Goal: Check status: Check status

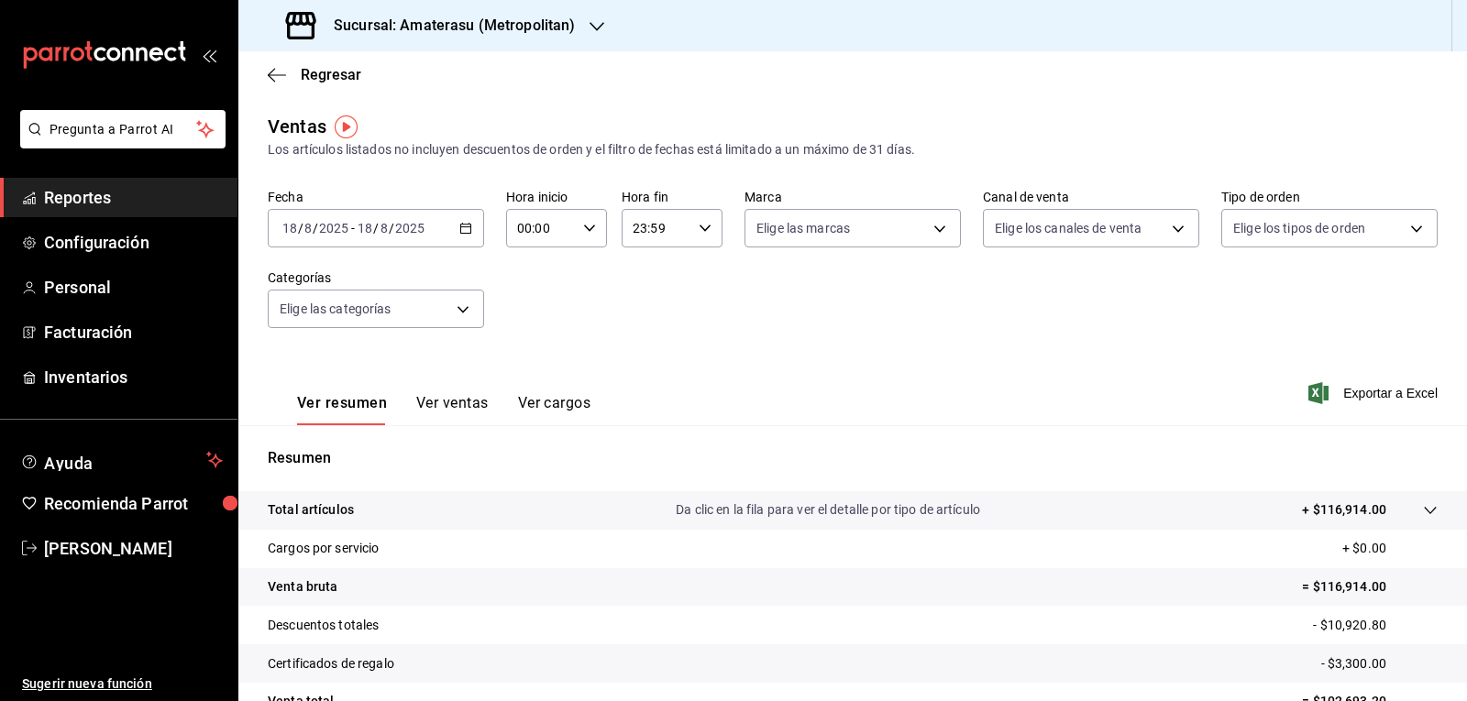
click at [468, 226] on \(Stroke\) "button" at bounding box center [465, 229] width 11 height 10
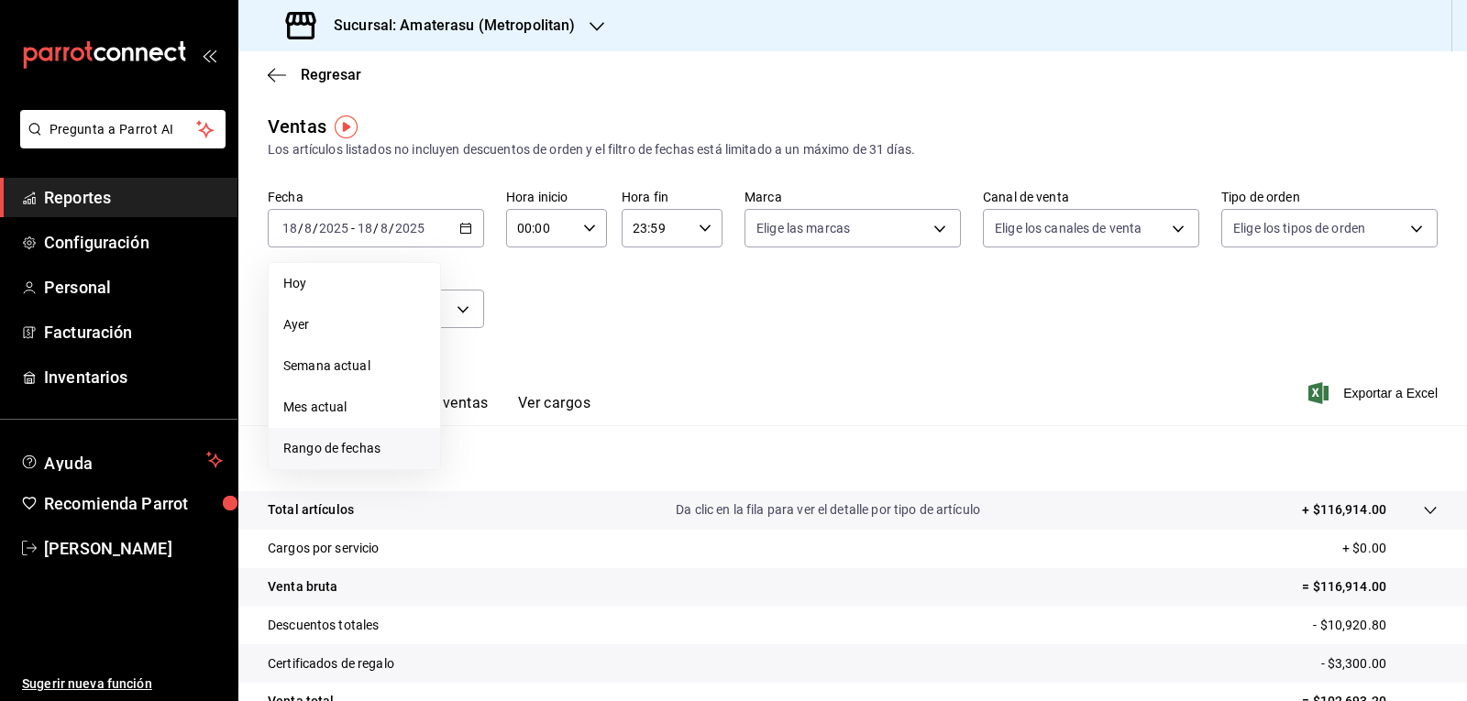
click at [364, 446] on span "Rango de fechas" at bounding box center [354, 448] width 142 height 19
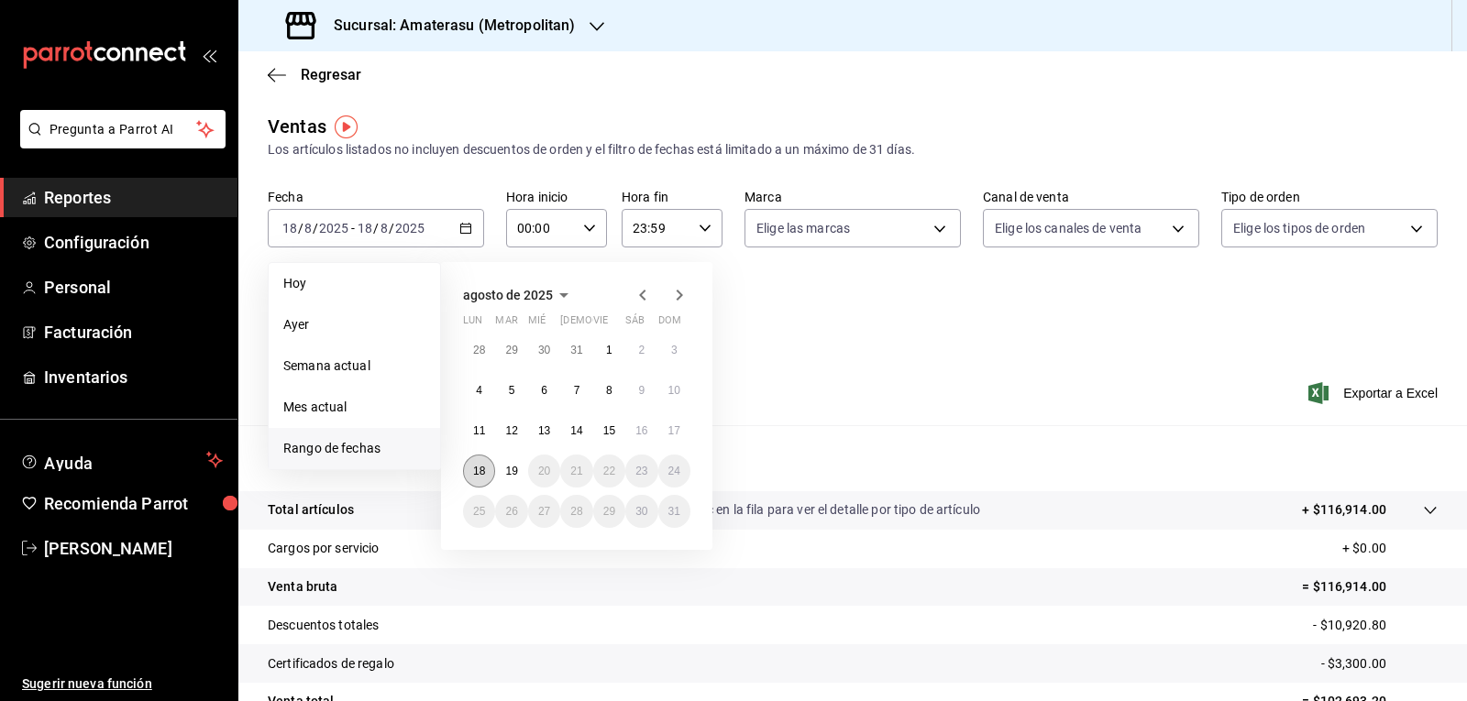
click at [489, 479] on button "18" at bounding box center [479, 471] width 32 height 33
click at [511, 476] on abbr "19" at bounding box center [511, 471] width 12 height 13
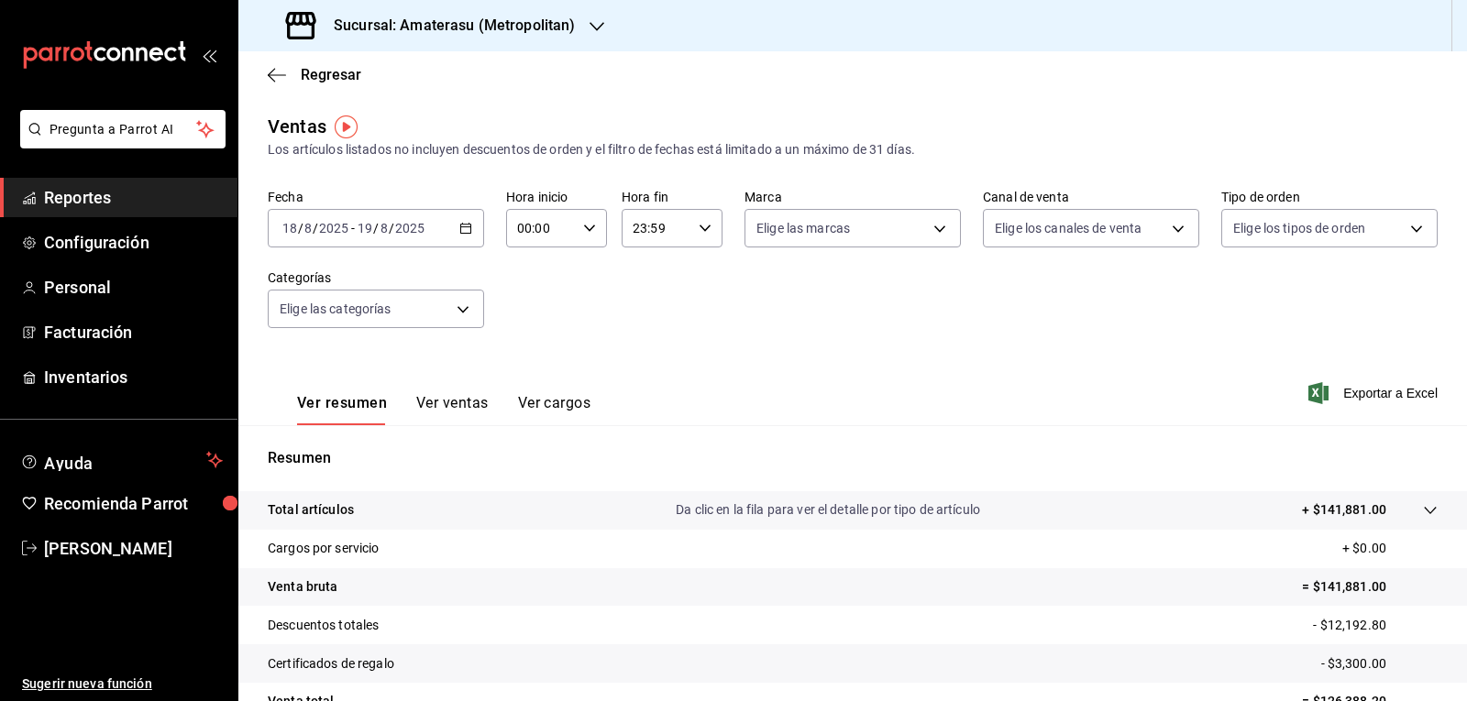
click at [589, 228] on icon "button" at bounding box center [589, 228] width 13 height 13
click at [529, 304] on span "05" at bounding box center [528, 311] width 21 height 15
type input "05:00"
click at [697, 235] on div at bounding box center [733, 350] width 1467 height 701
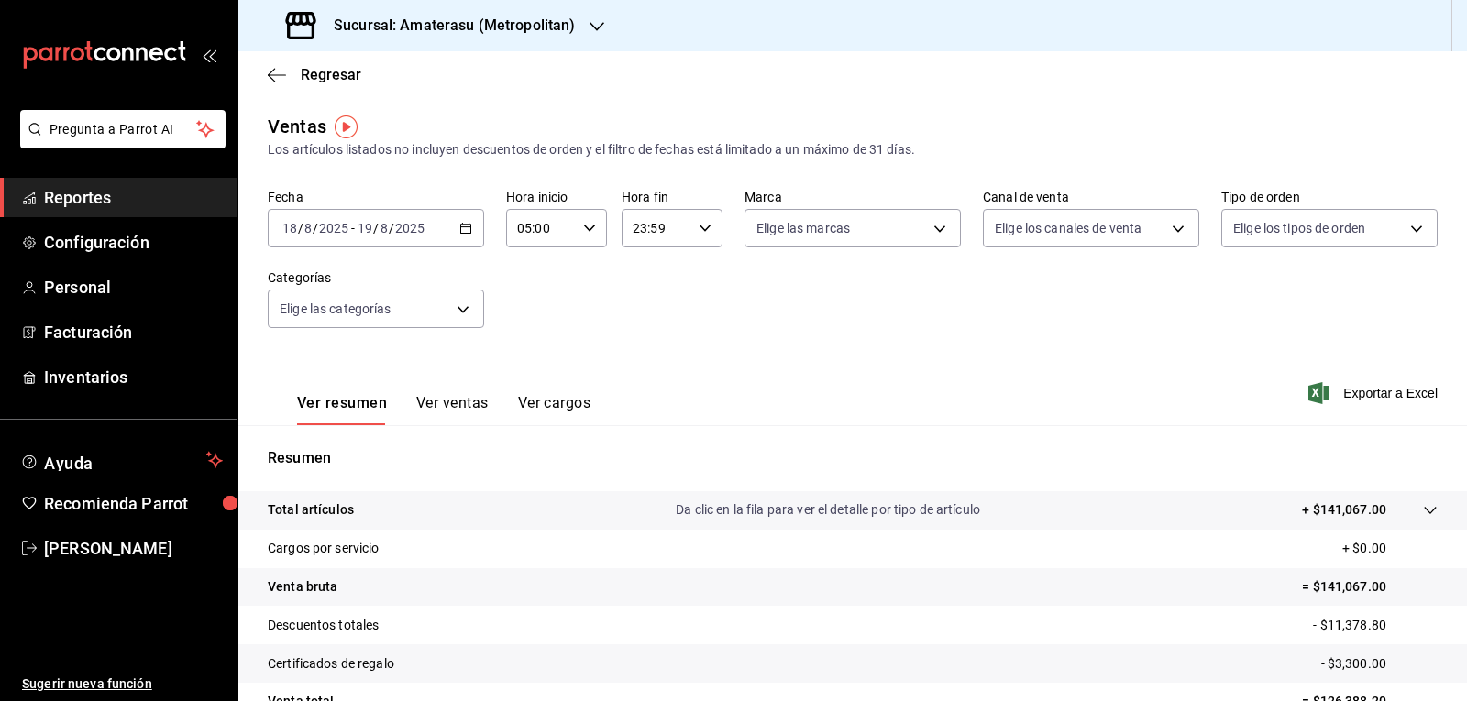
click at [699, 229] on \(Stroke\) "button" at bounding box center [704, 228] width 11 height 6
click at [644, 358] on button "04" at bounding box center [642, 366] width 43 height 37
type input "04:59"
click at [767, 371] on div at bounding box center [733, 350] width 1467 height 701
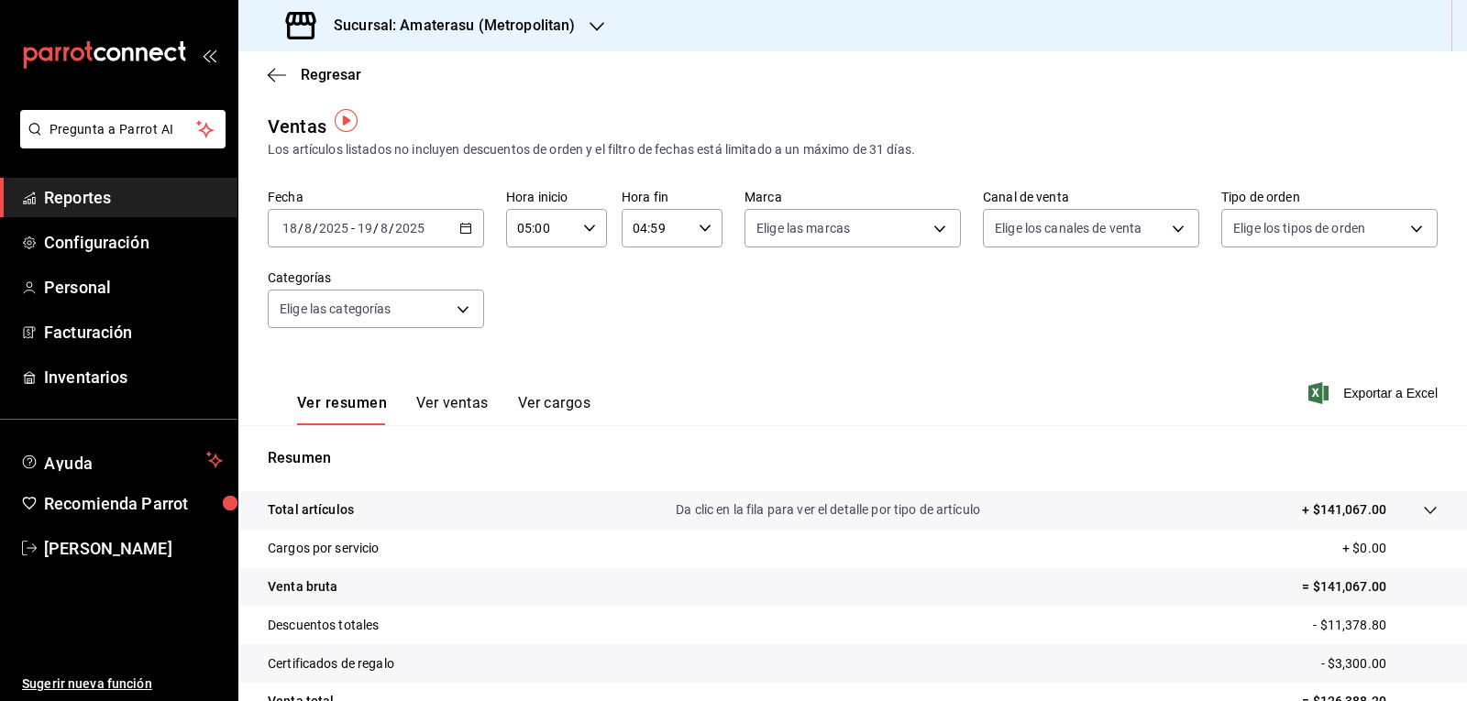
scroll to position [177, 0]
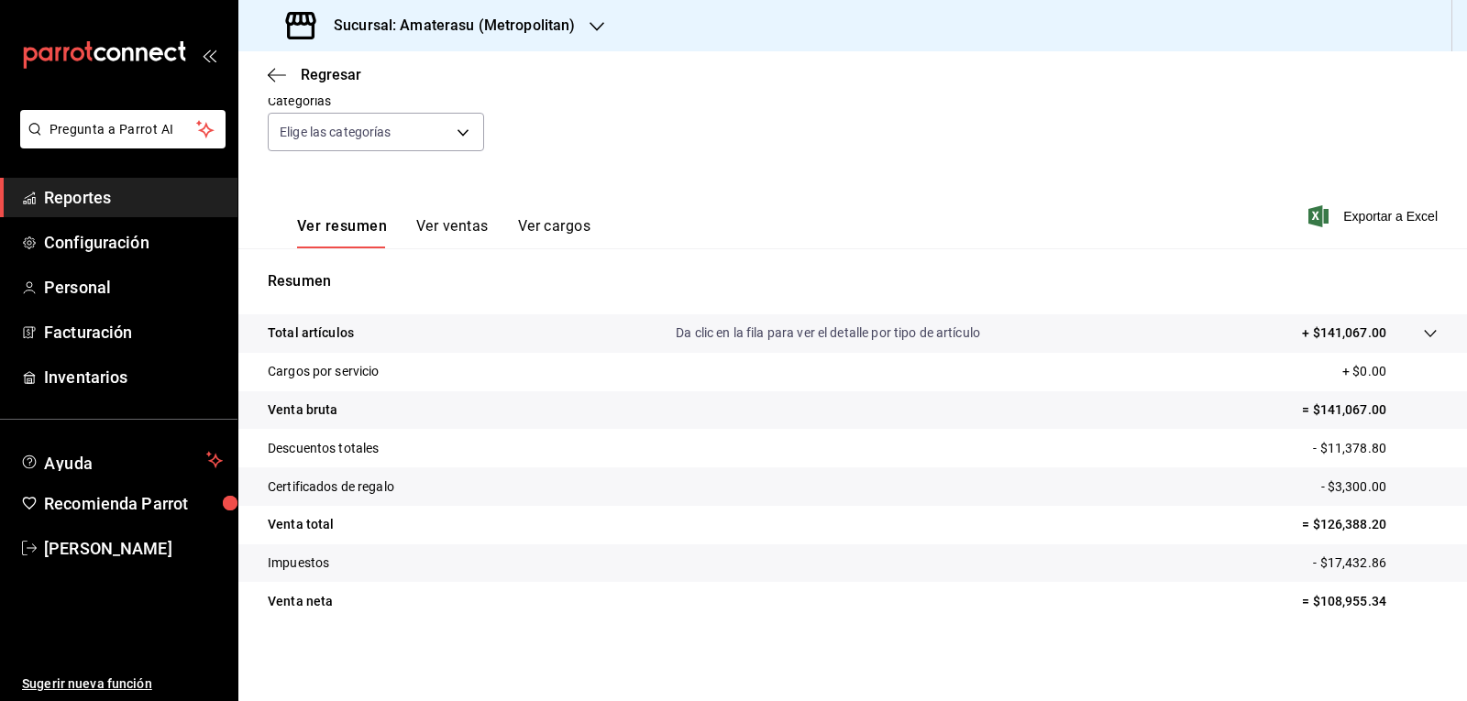
click at [931, 545] on tr "Impuestos - $17,432.86" at bounding box center [852, 564] width 1228 height 39
click at [273, 84] on div "Regresar" at bounding box center [852, 74] width 1228 height 47
click at [270, 67] on icon "button" at bounding box center [277, 75] width 18 height 17
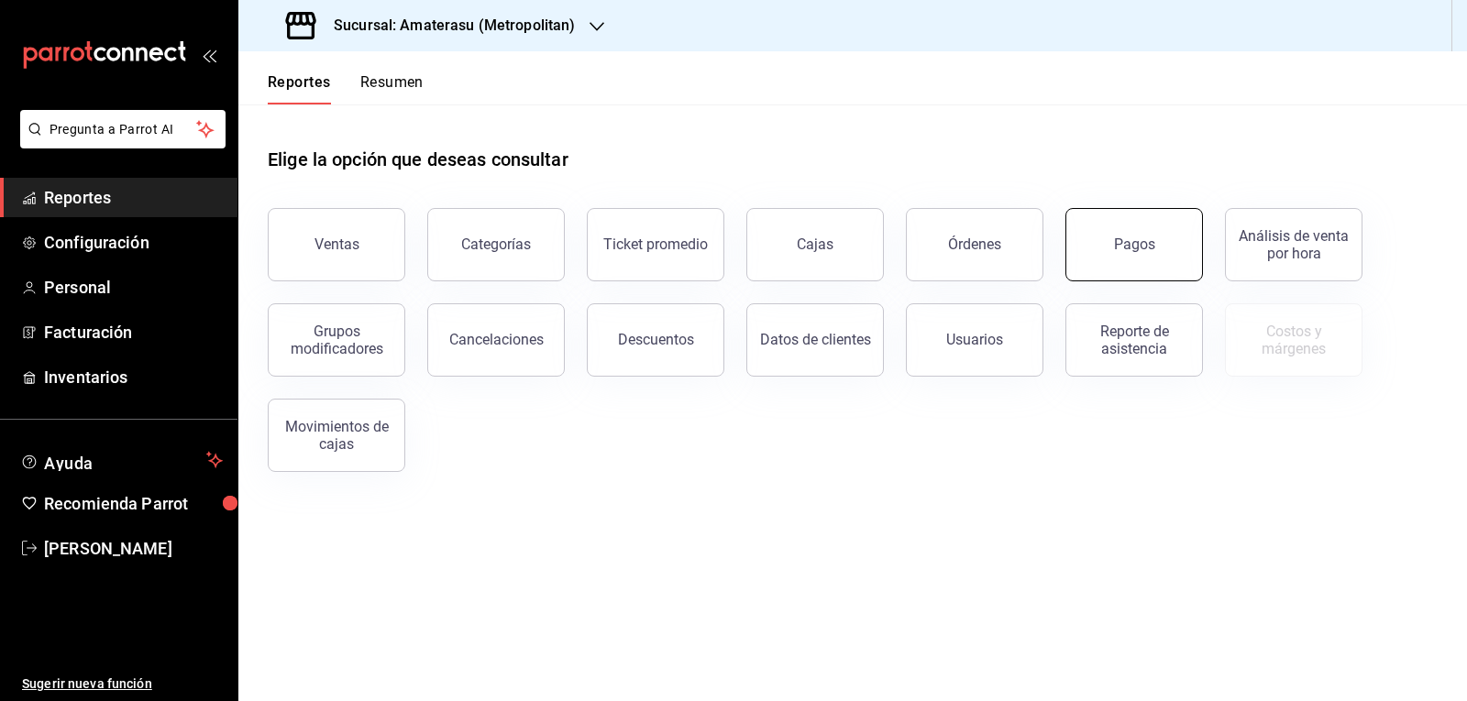
click at [1132, 261] on button "Pagos" at bounding box center [1134, 244] width 138 height 73
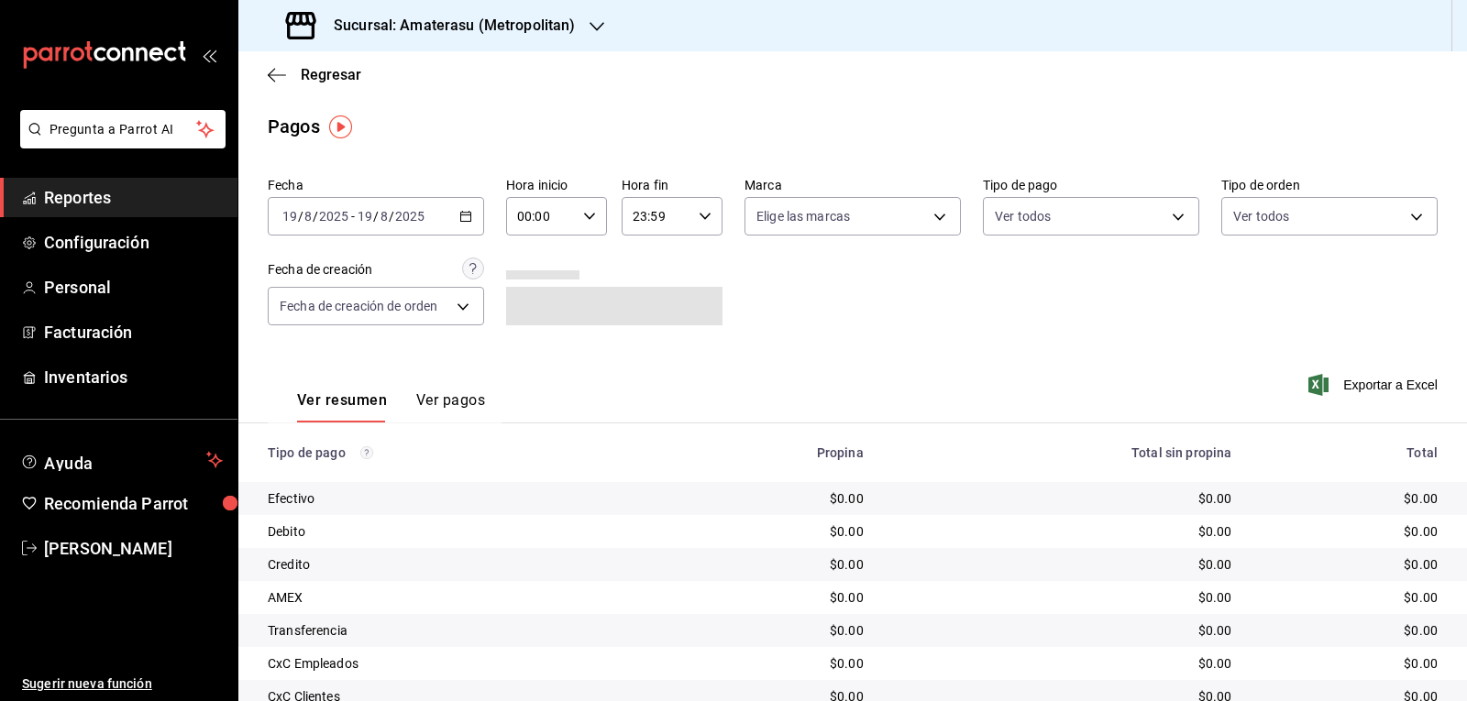
click at [462, 222] on \(Stroke\) "button" at bounding box center [465, 217] width 11 height 10
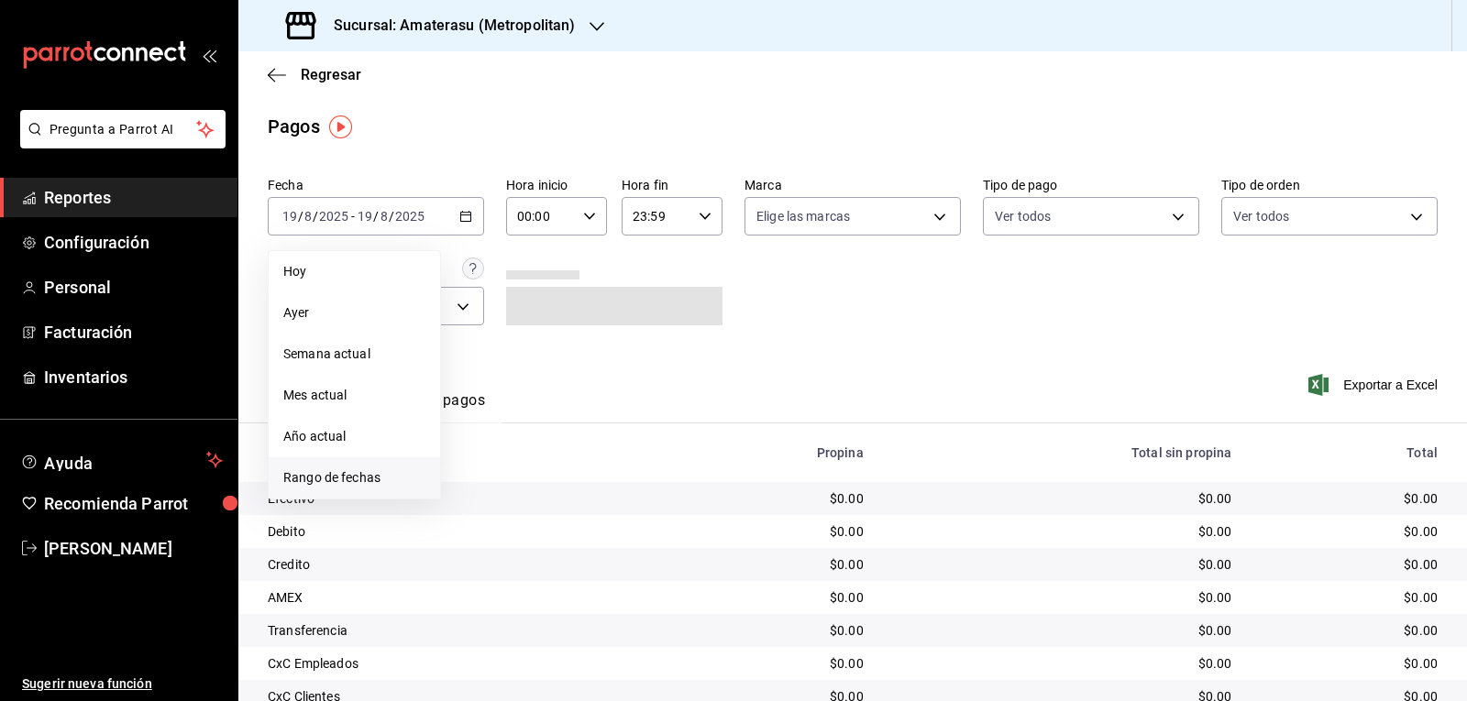
click at [357, 477] on span "Rango de fechas" at bounding box center [354, 477] width 142 height 19
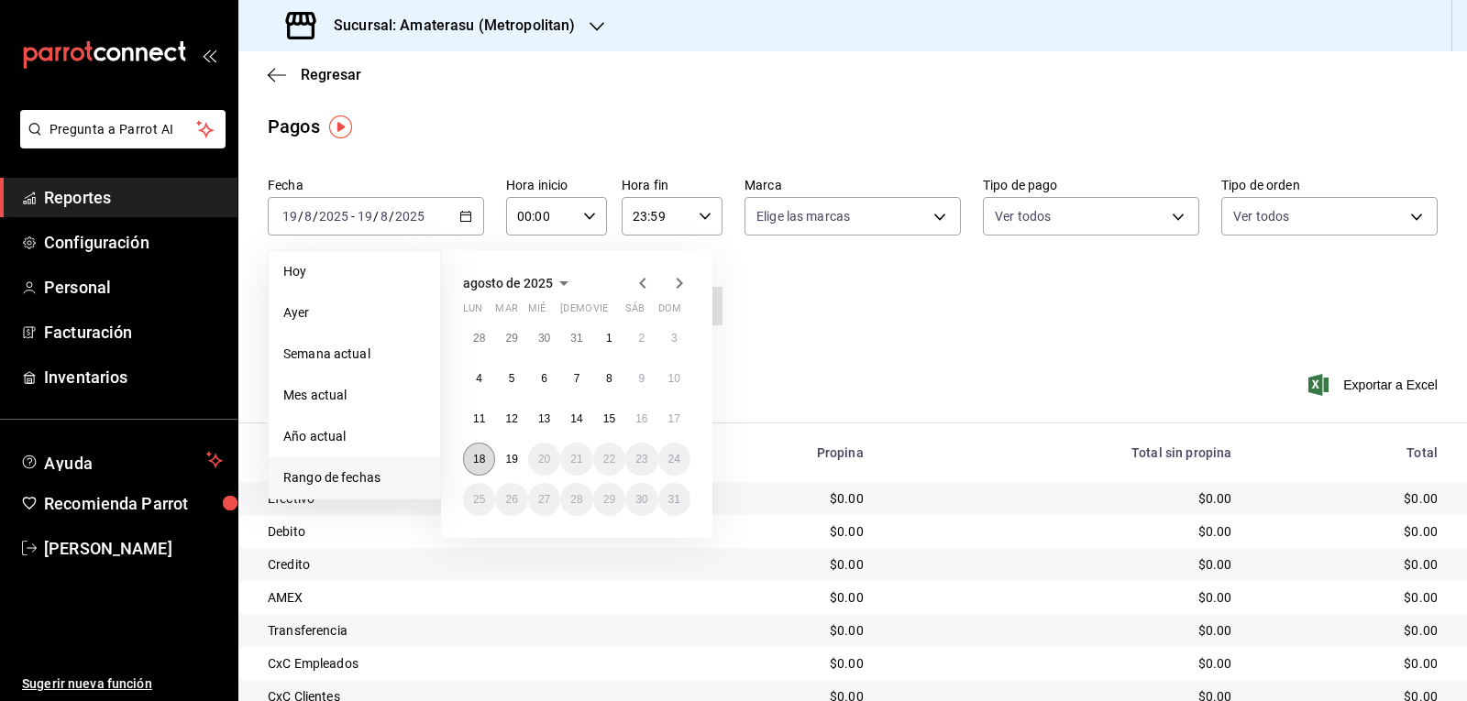
click at [483, 458] on abbr "18" at bounding box center [479, 459] width 12 height 13
click at [512, 457] on abbr "19" at bounding box center [511, 459] width 12 height 13
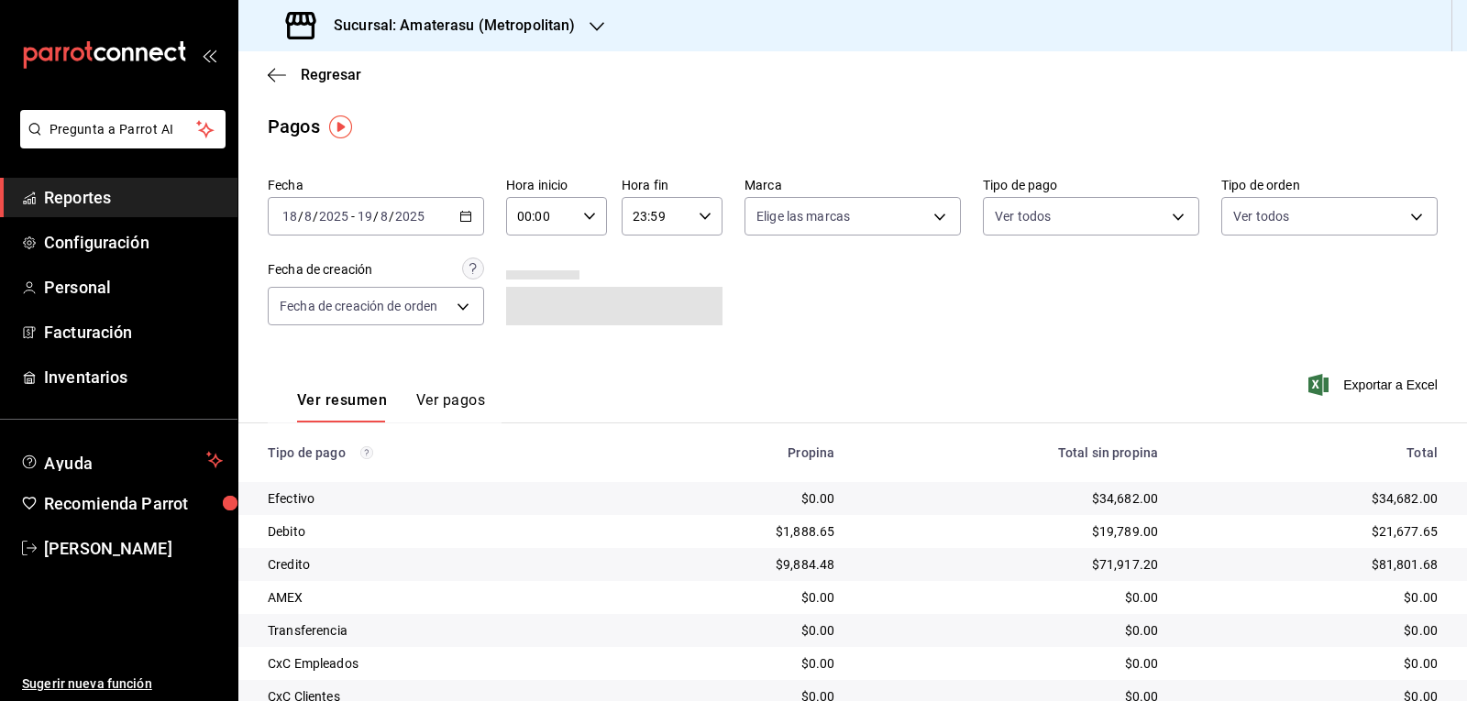
click at [583, 212] on icon "button" at bounding box center [589, 216] width 13 height 13
click at [538, 296] on span "05" at bounding box center [528, 299] width 21 height 15
type input "05:00"
click at [693, 221] on div at bounding box center [733, 350] width 1467 height 701
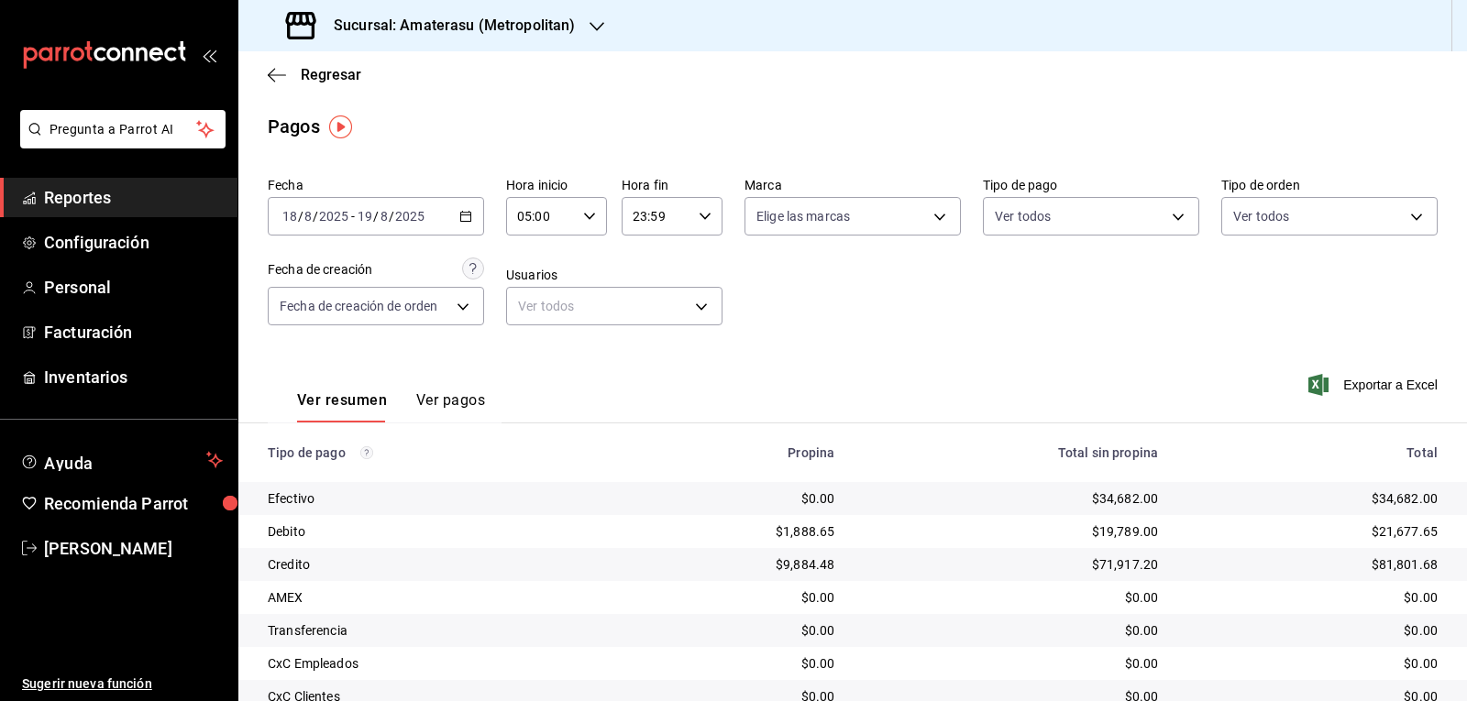
click at [707, 213] on div "23:59 Hora fin" at bounding box center [672, 216] width 101 height 39
click at [640, 256] on span "04" at bounding box center [642, 263] width 21 height 15
type input "04:59"
click at [795, 330] on div at bounding box center [733, 350] width 1467 height 701
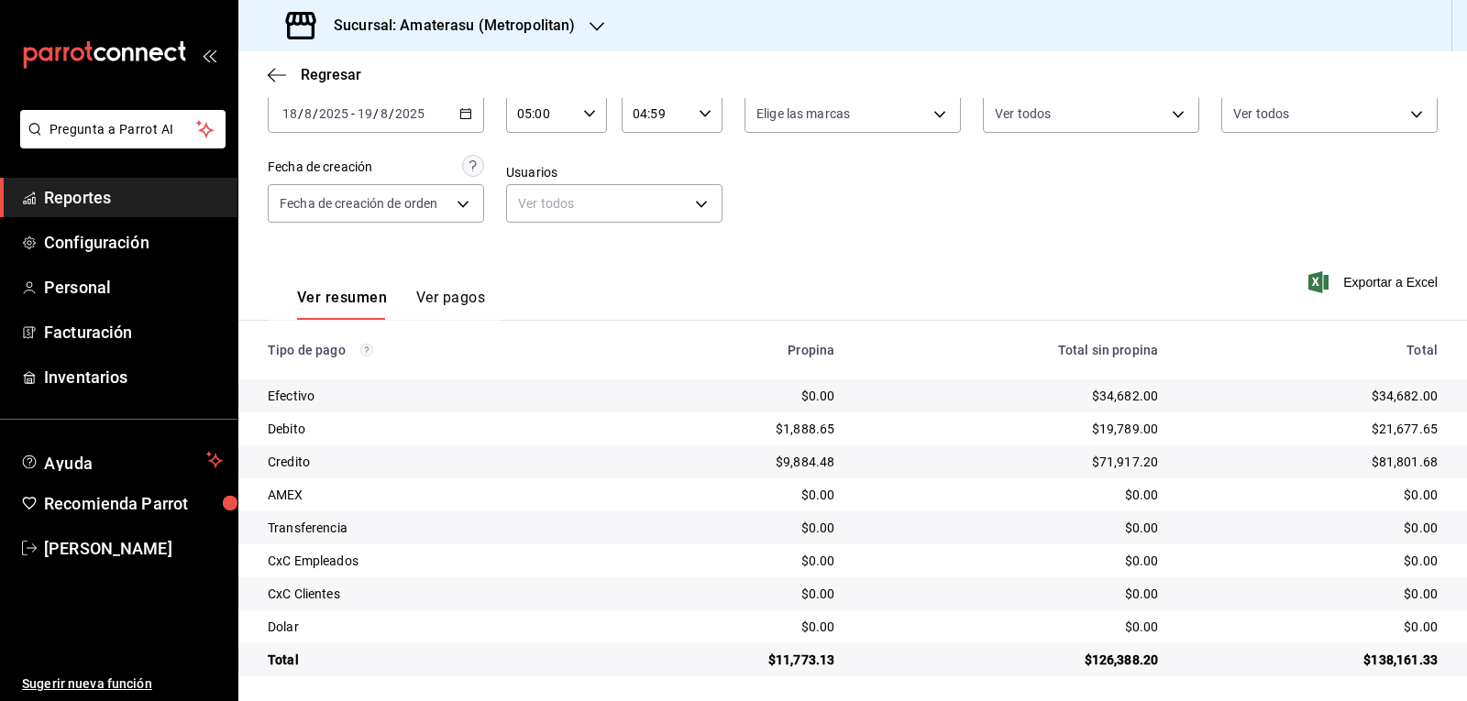
scroll to position [108, 0]
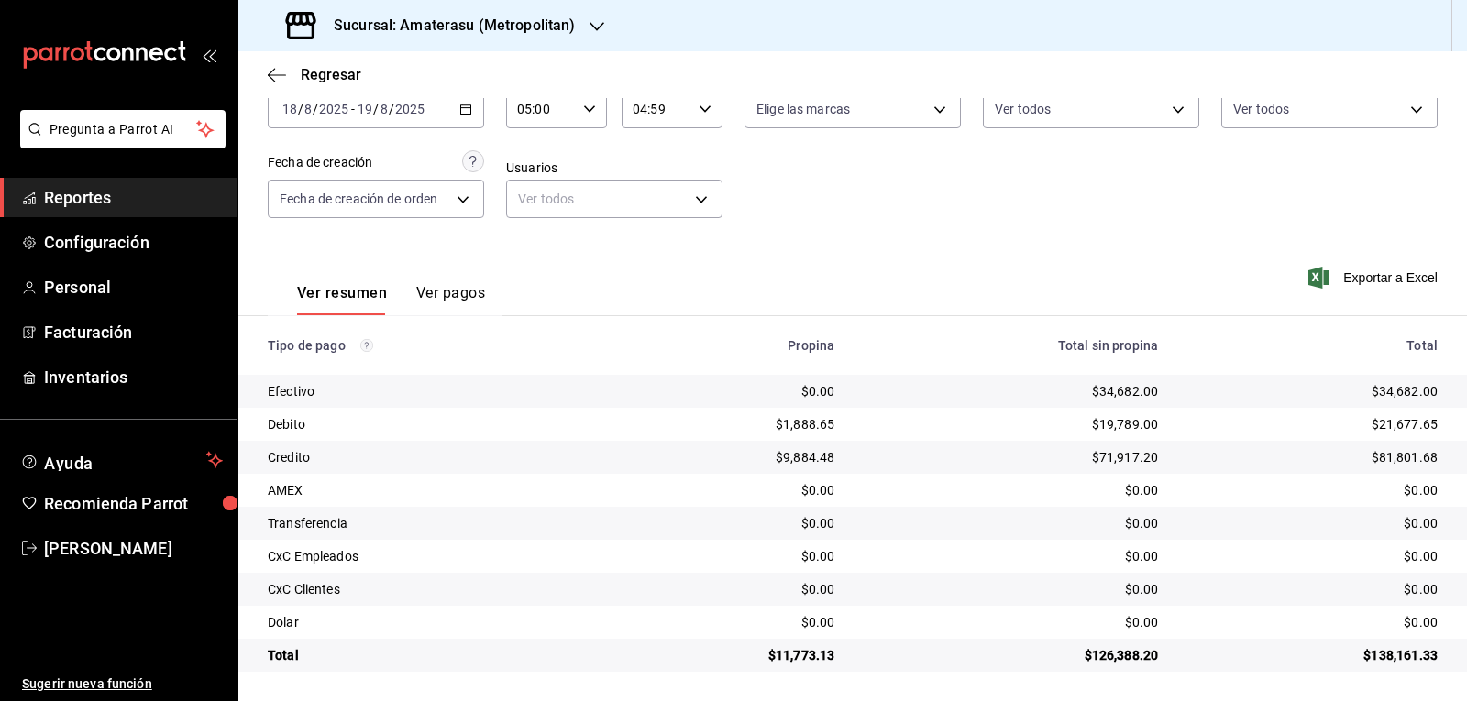
click at [977, 434] on div "$19,789.00" at bounding box center [1011, 424] width 294 height 18
click at [1056, 524] on div "$0.00" at bounding box center [1011, 523] width 294 height 18
